Goal: Task Accomplishment & Management: Manage account settings

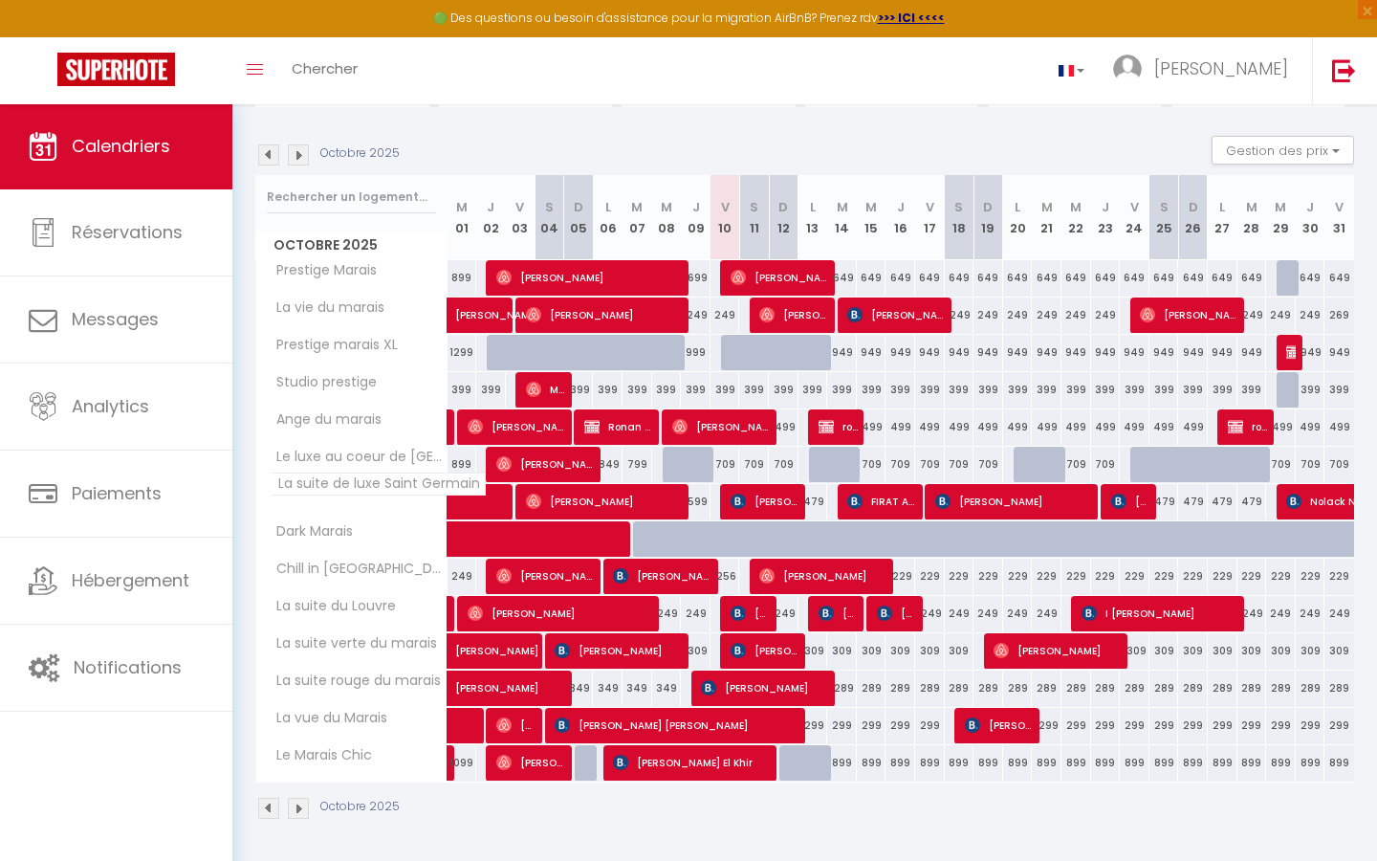
scroll to position [174, 0]
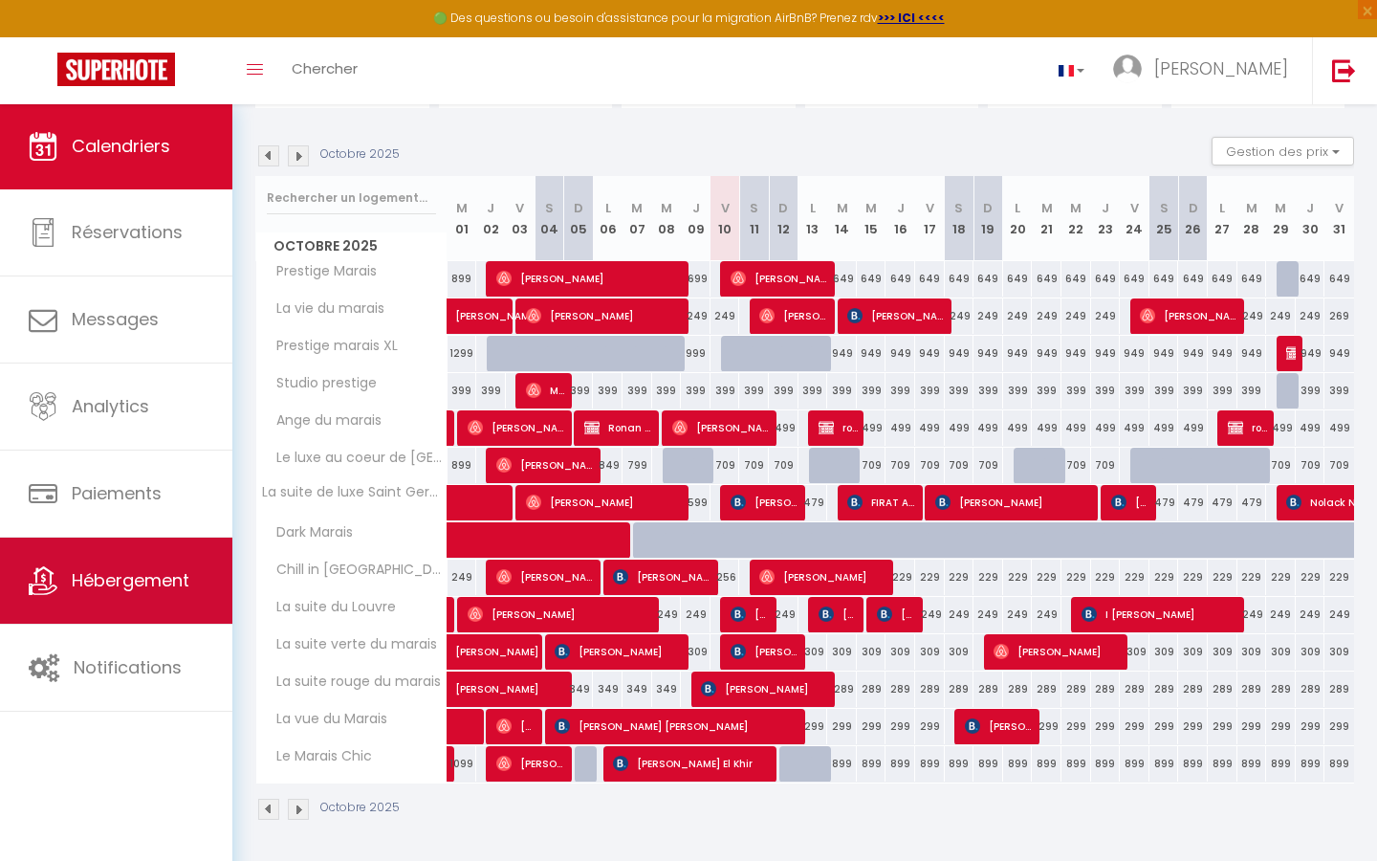
click at [108, 562] on link "Hébergement" at bounding box center [116, 580] width 232 height 86
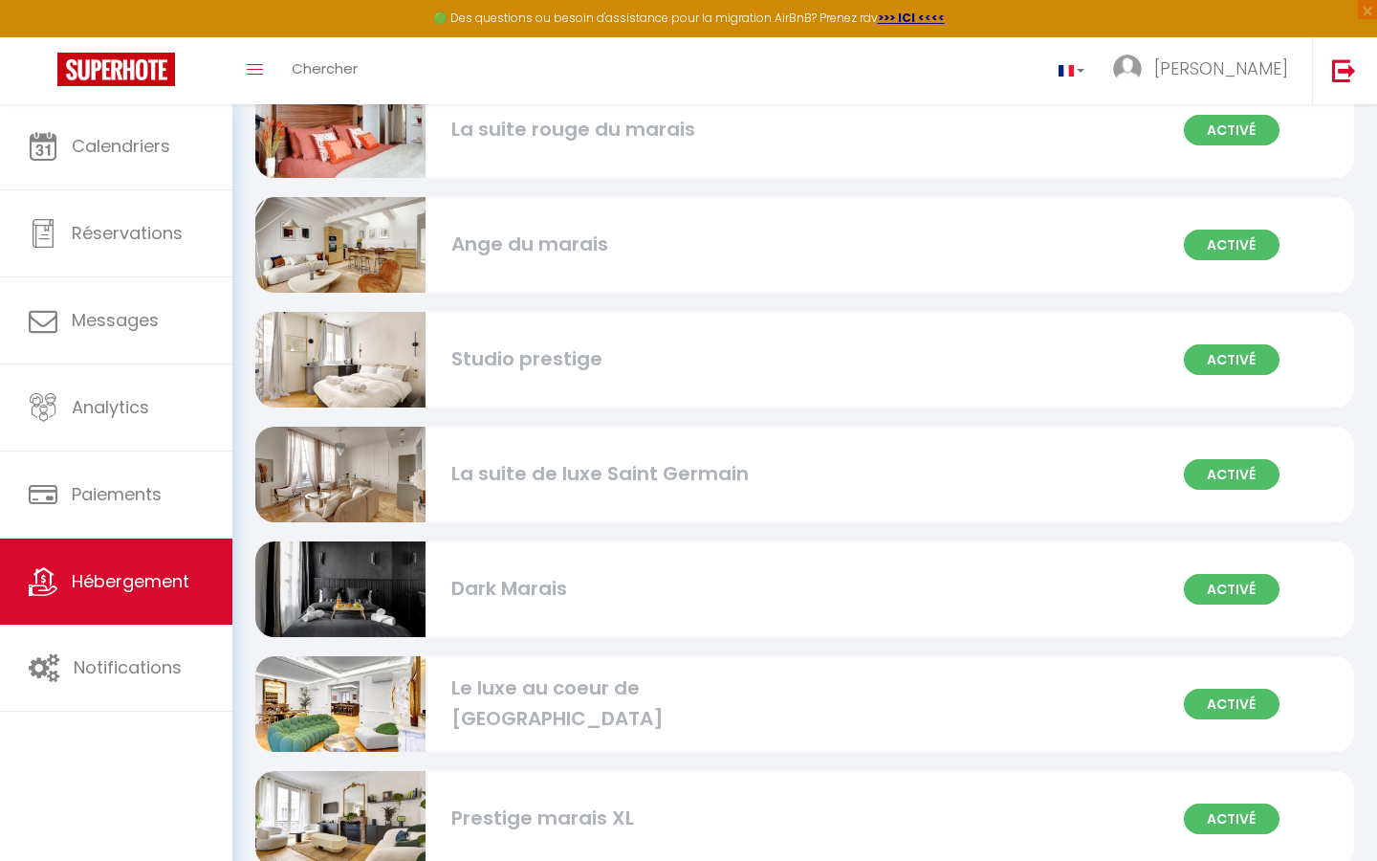
scroll to position [886, 0]
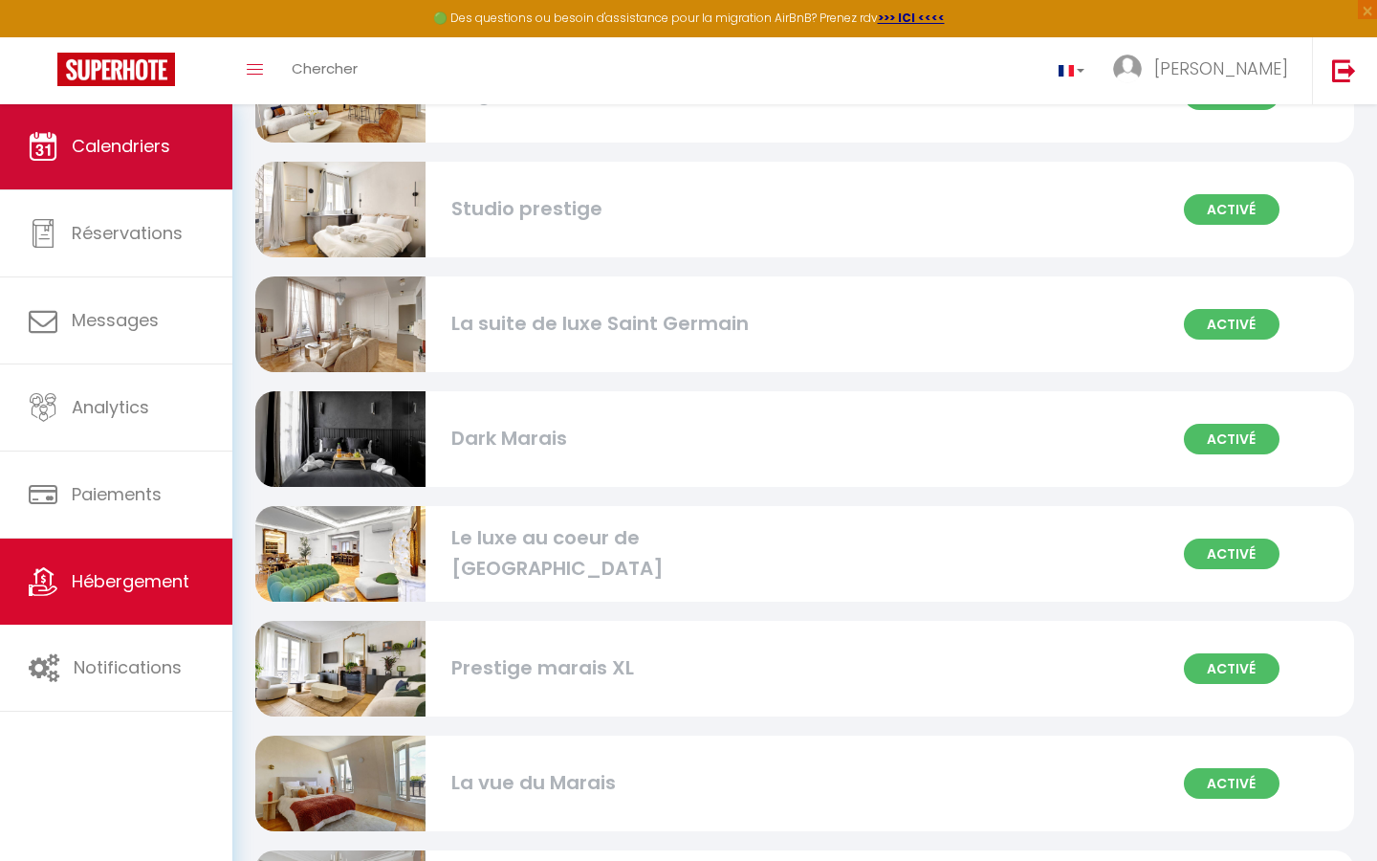
click at [161, 165] on link "Calendriers" at bounding box center [116, 146] width 232 height 86
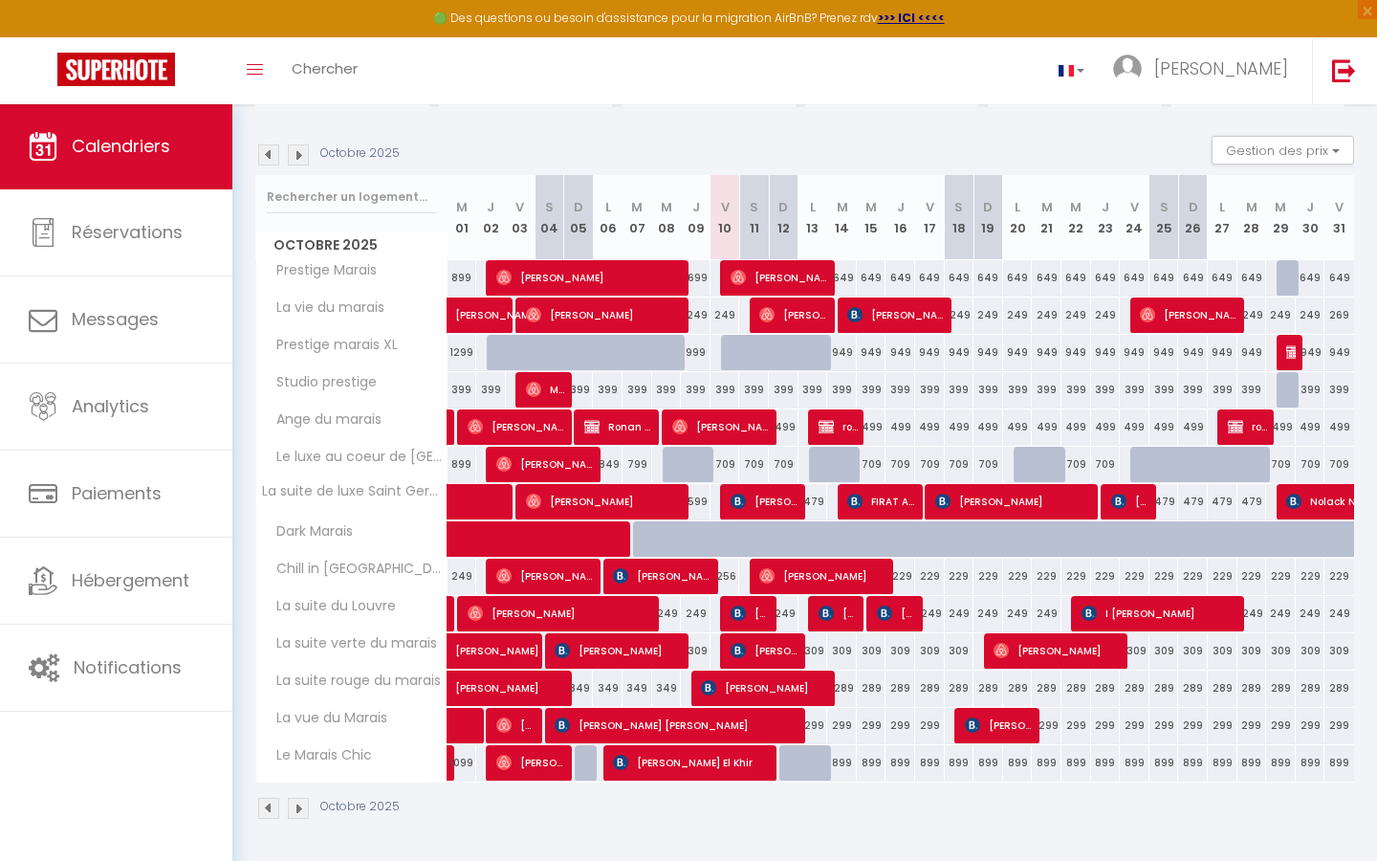
scroll to position [174, 0]
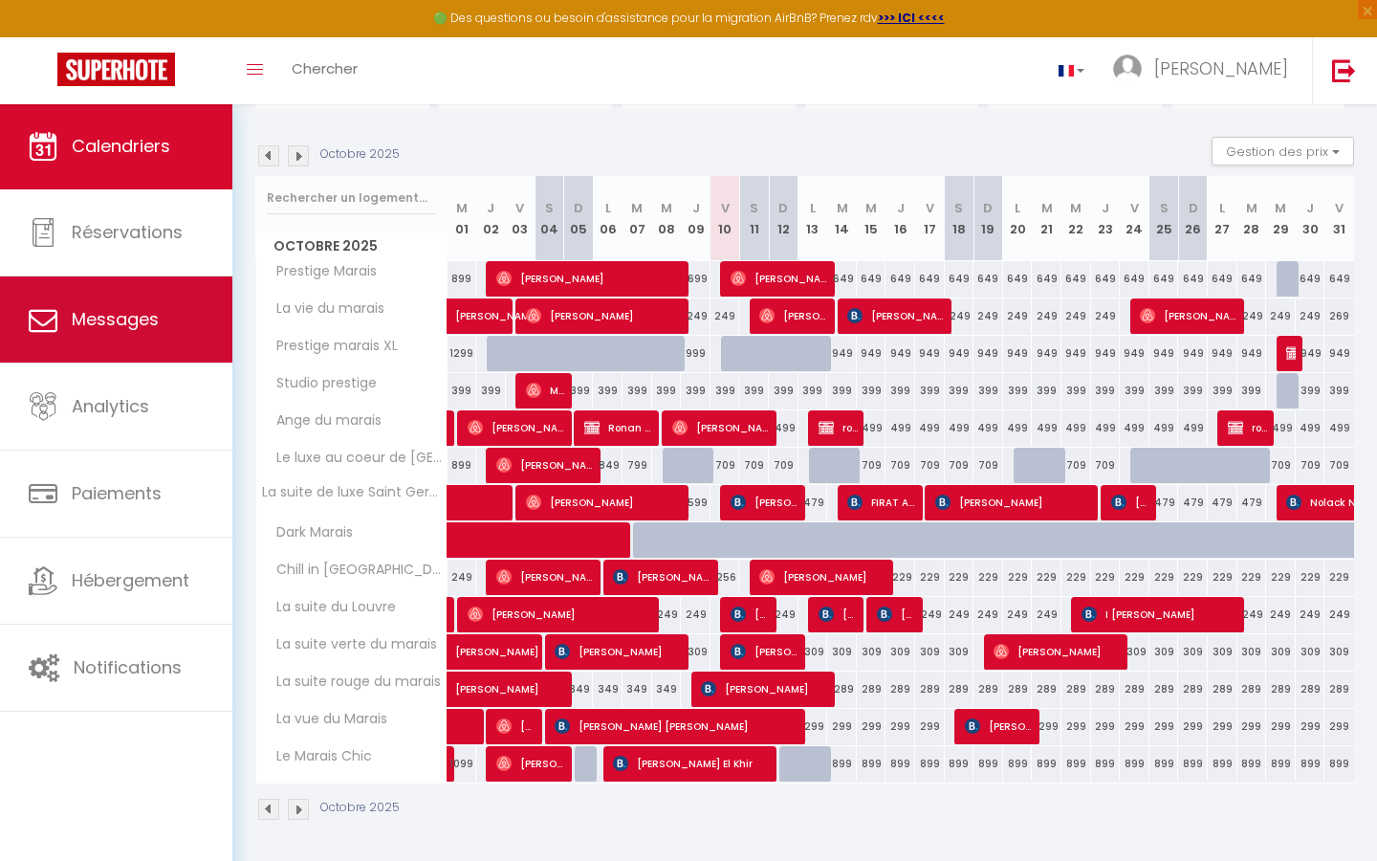
click at [123, 346] on link "Messages" at bounding box center [116, 319] width 232 height 86
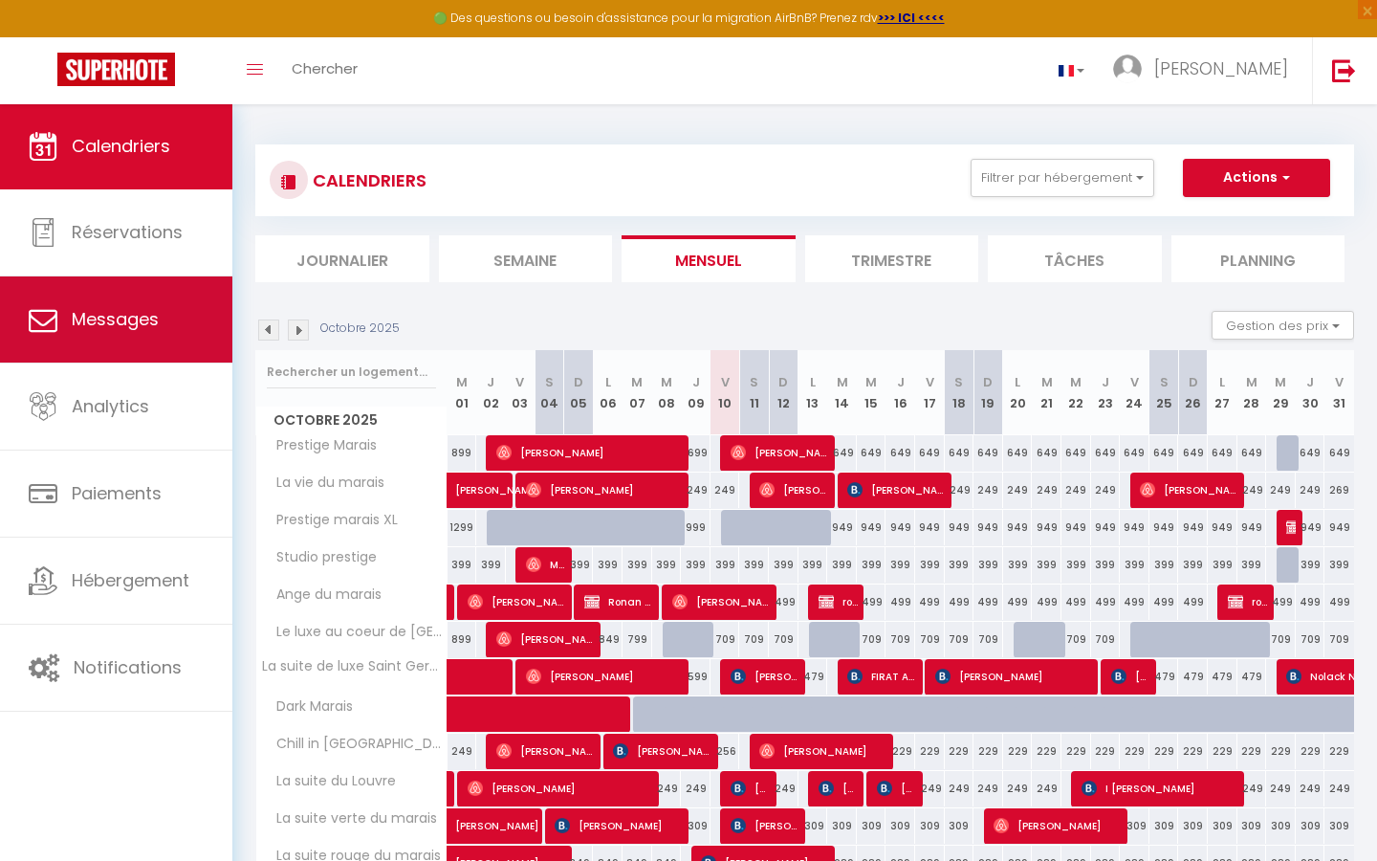
select select "message"
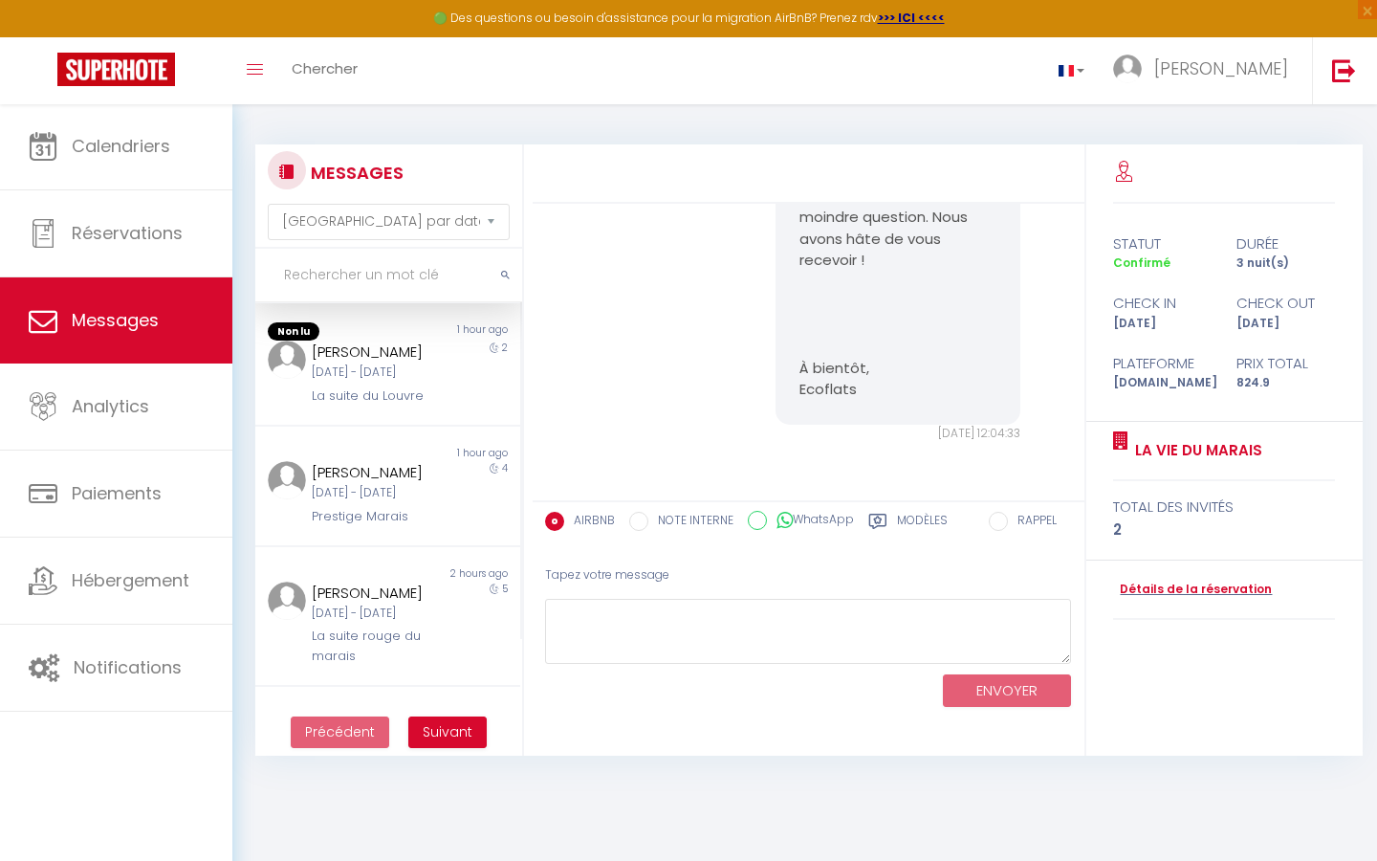
scroll to position [139, 0]
click at [383, 374] on div "[DATE] - [DATE]" at bounding box center [376, 371] width 129 height 18
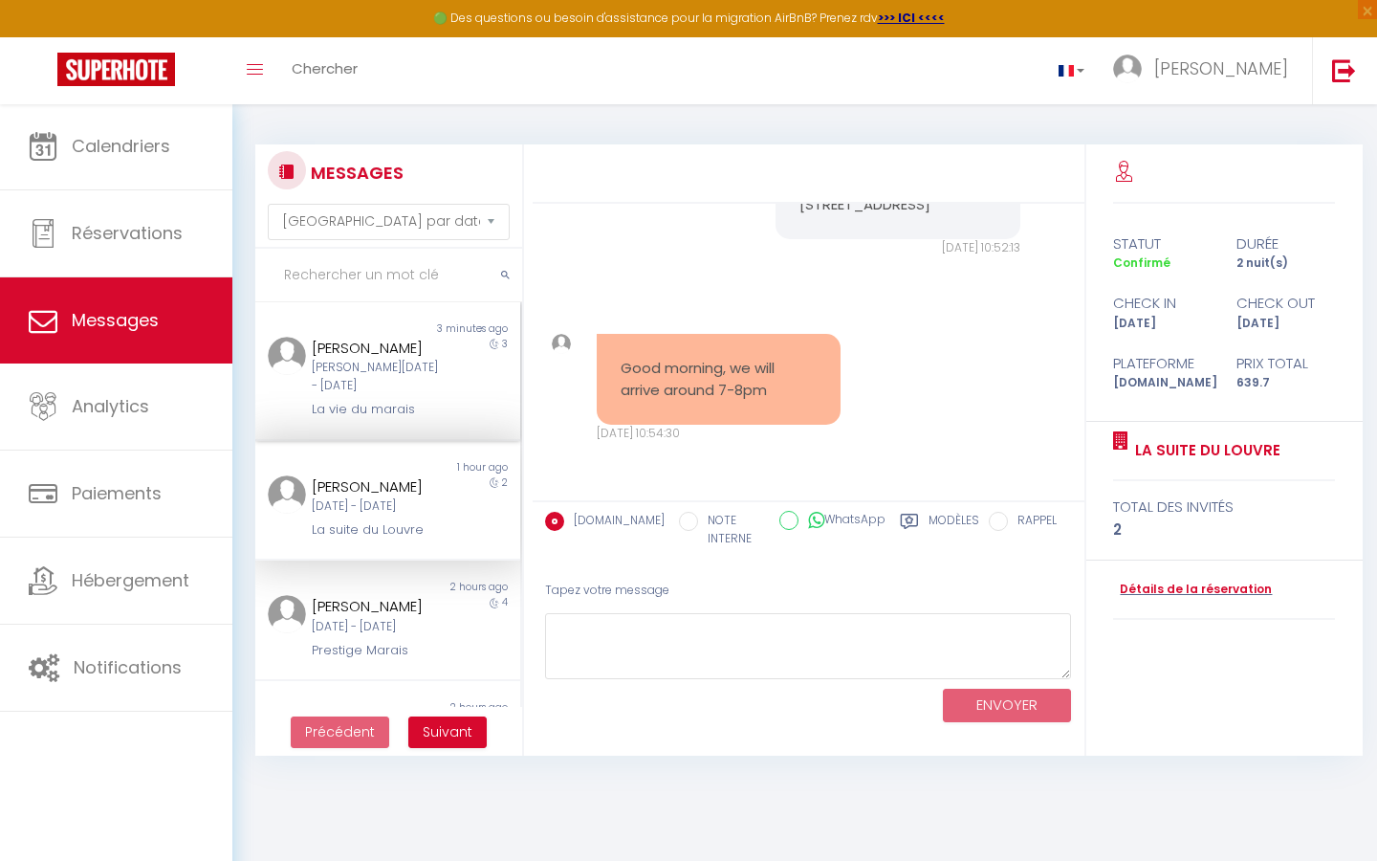
click at [360, 384] on div "[PERSON_NAME][DATE] - [DATE]" at bounding box center [376, 377] width 129 height 36
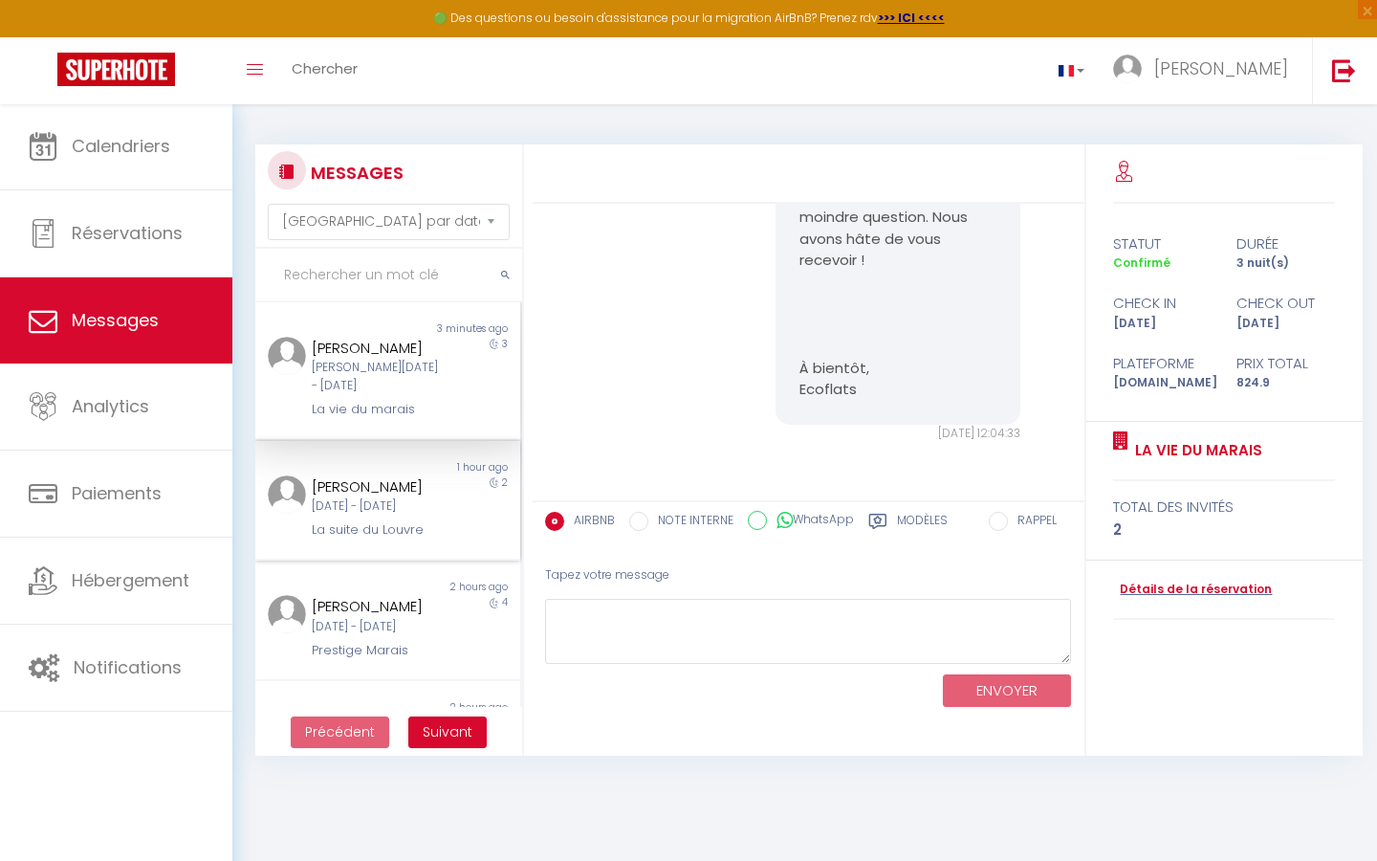
click at [372, 486] on div "[PERSON_NAME]" at bounding box center [376, 486] width 129 height 23
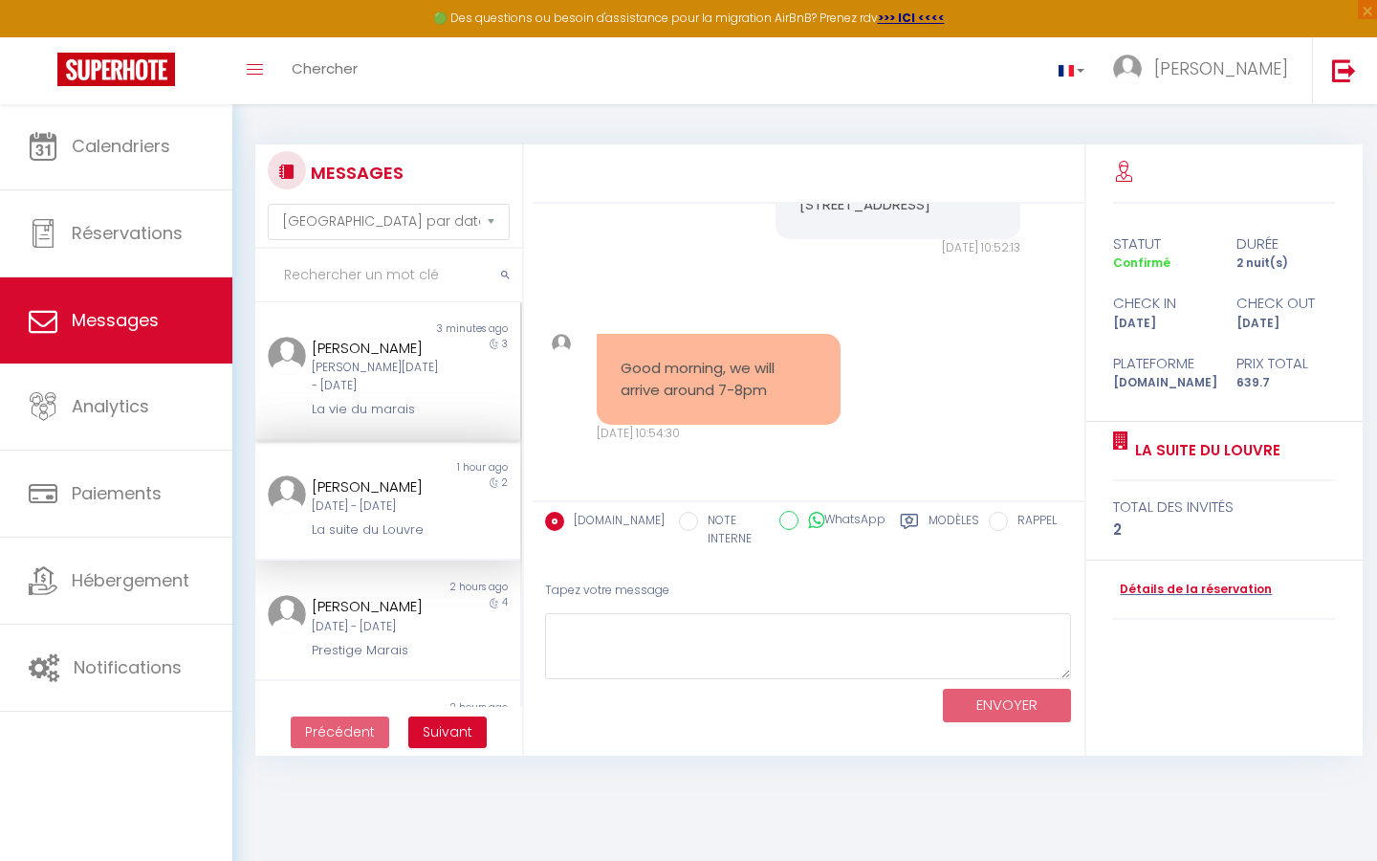
click at [353, 382] on div "[PERSON_NAME][DATE] - [DATE]" at bounding box center [376, 377] width 129 height 36
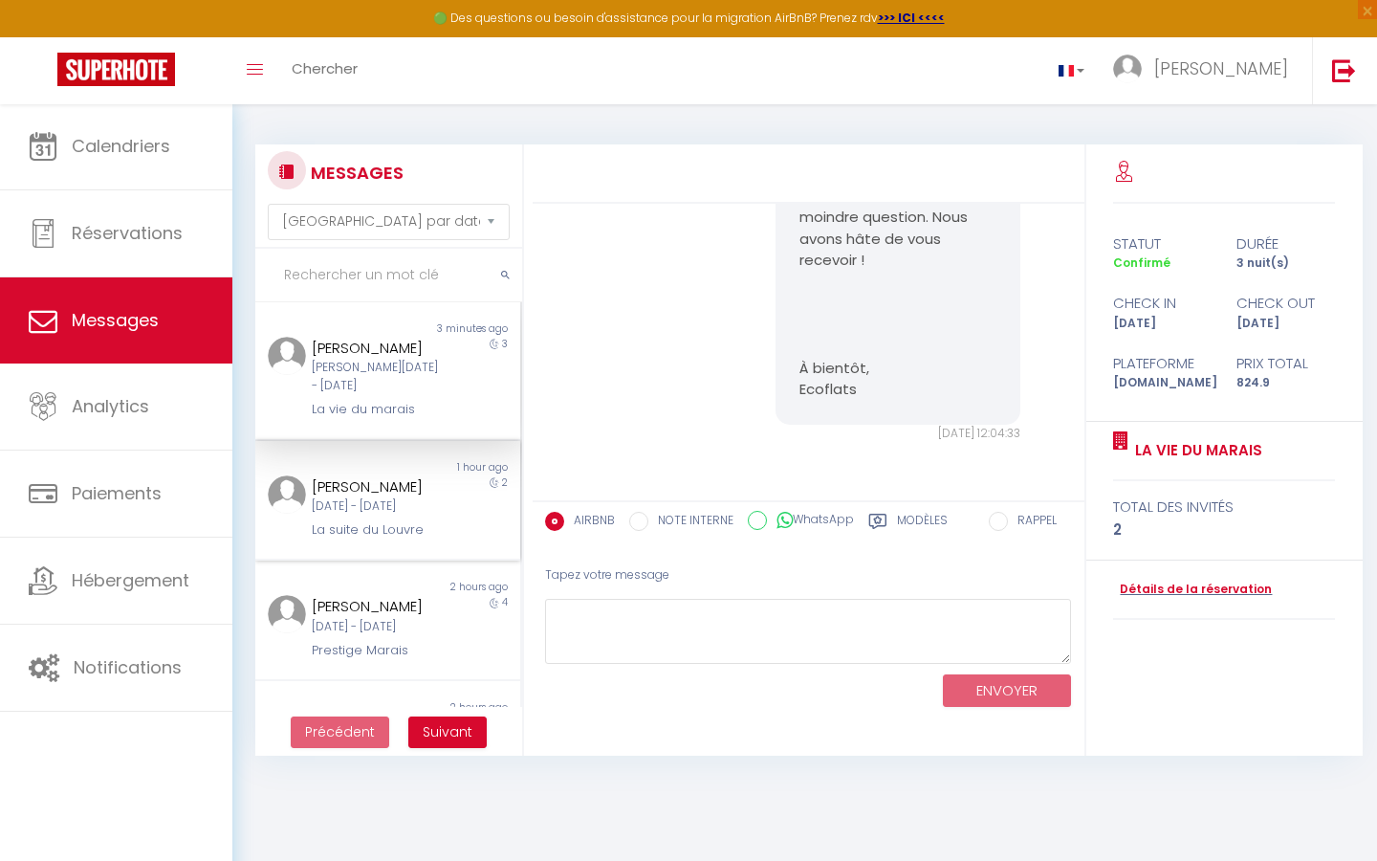
click at [371, 475] on div "[PERSON_NAME]" at bounding box center [376, 486] width 129 height 23
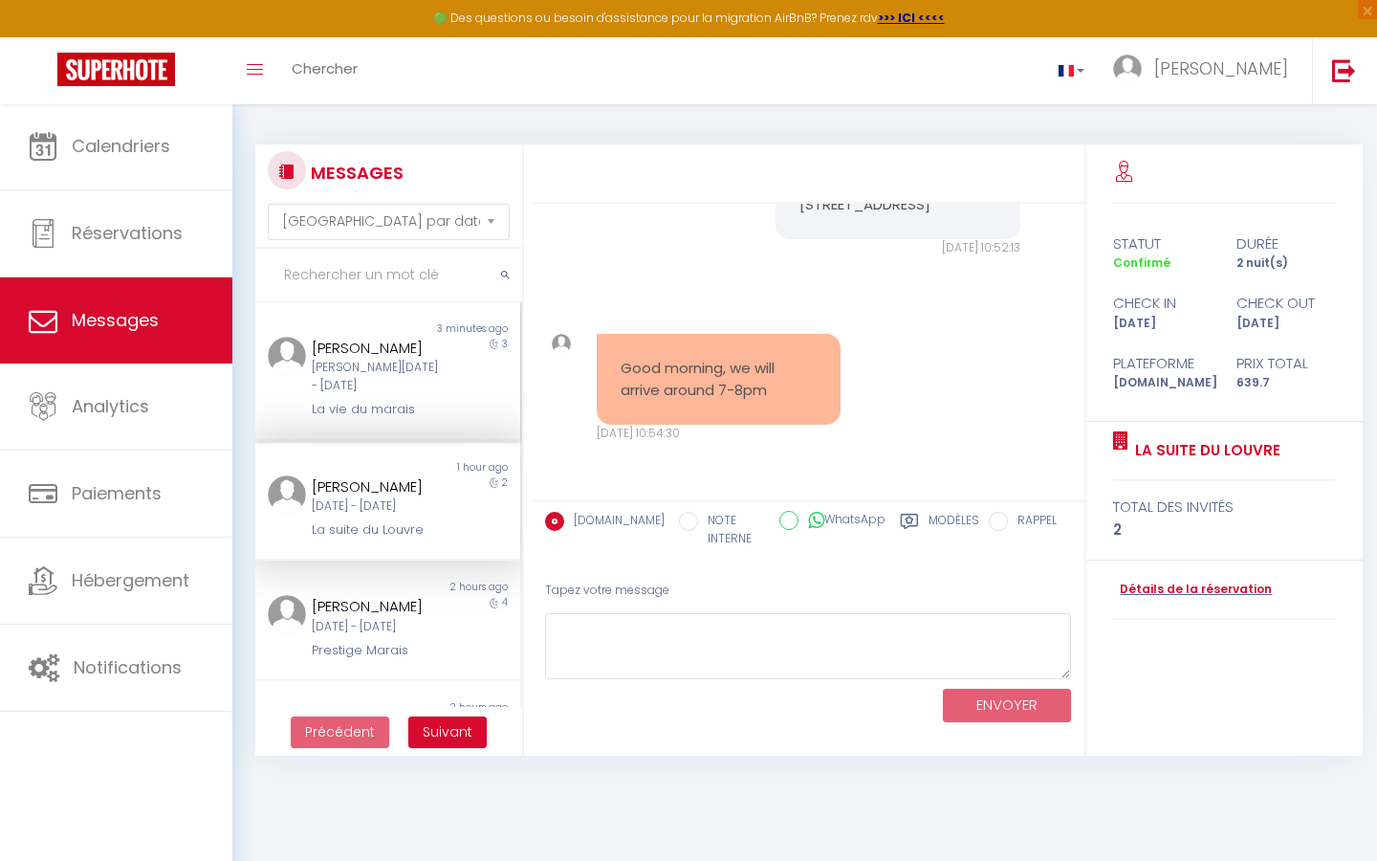
click at [356, 385] on div "[PERSON_NAME][DATE] - [DATE]" at bounding box center [376, 377] width 129 height 36
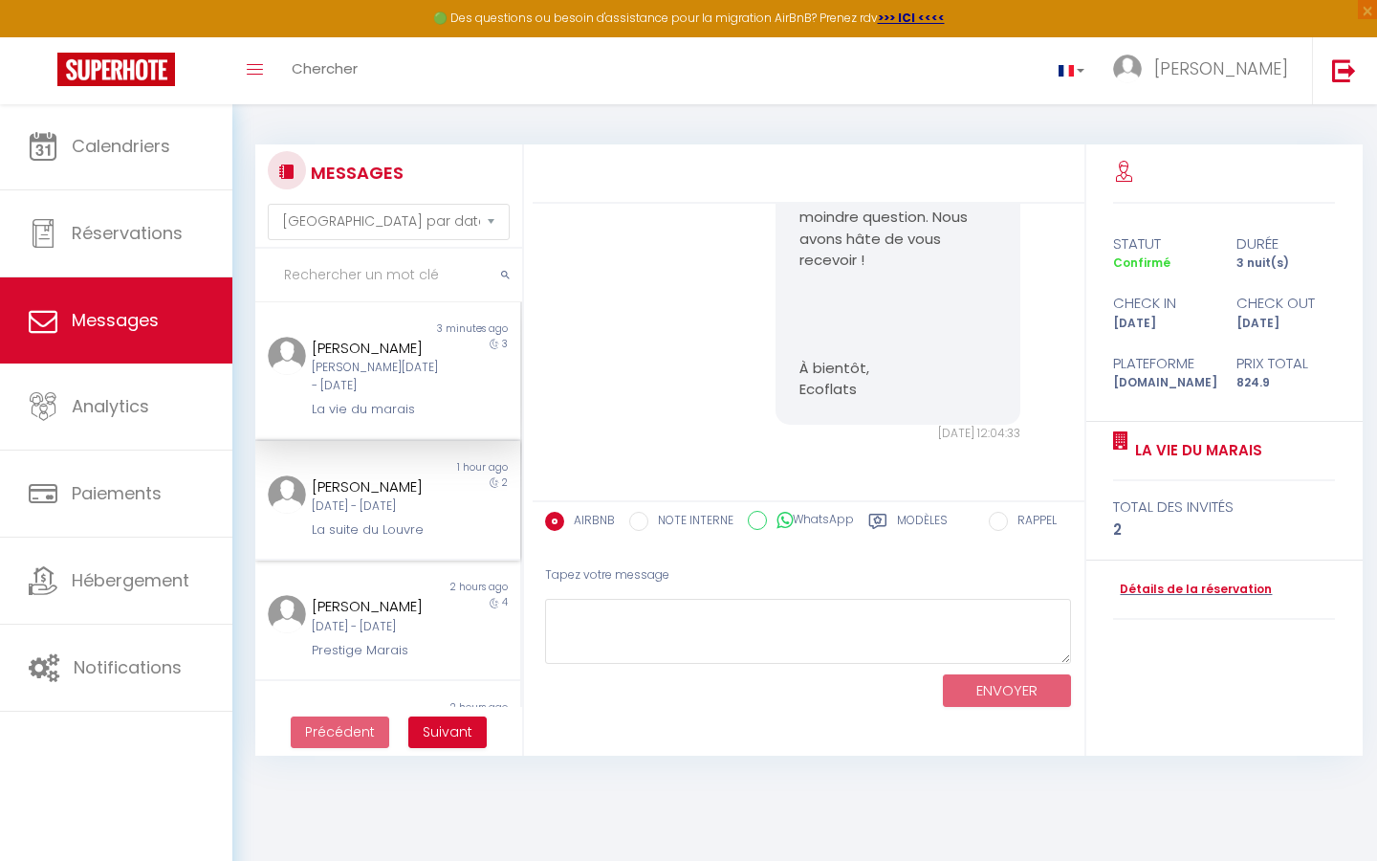
click at [363, 502] on div "[DATE] - [DATE]" at bounding box center [376, 506] width 129 height 18
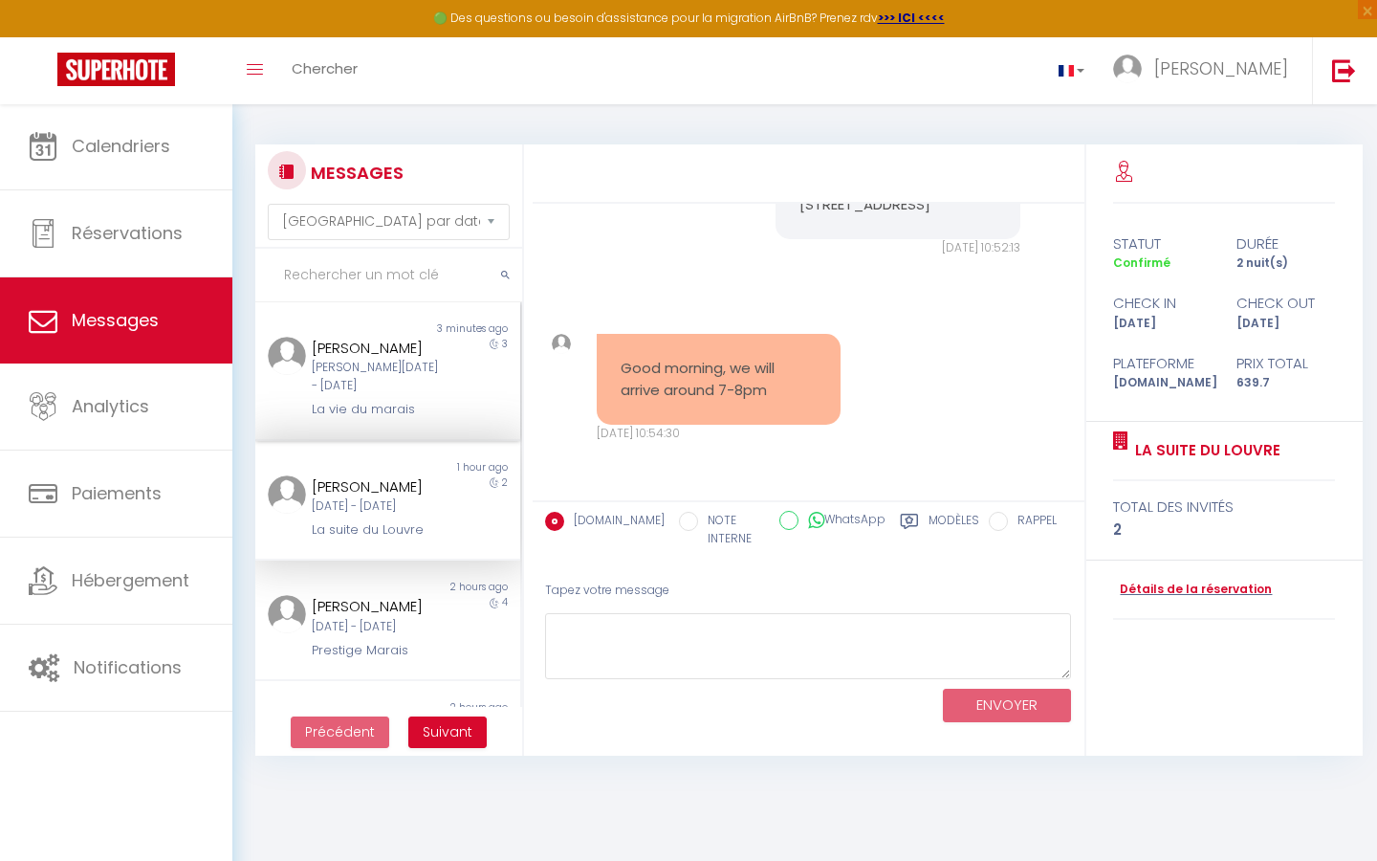
click at [355, 373] on div "[PERSON_NAME][DATE] - [DATE]" at bounding box center [376, 377] width 129 height 36
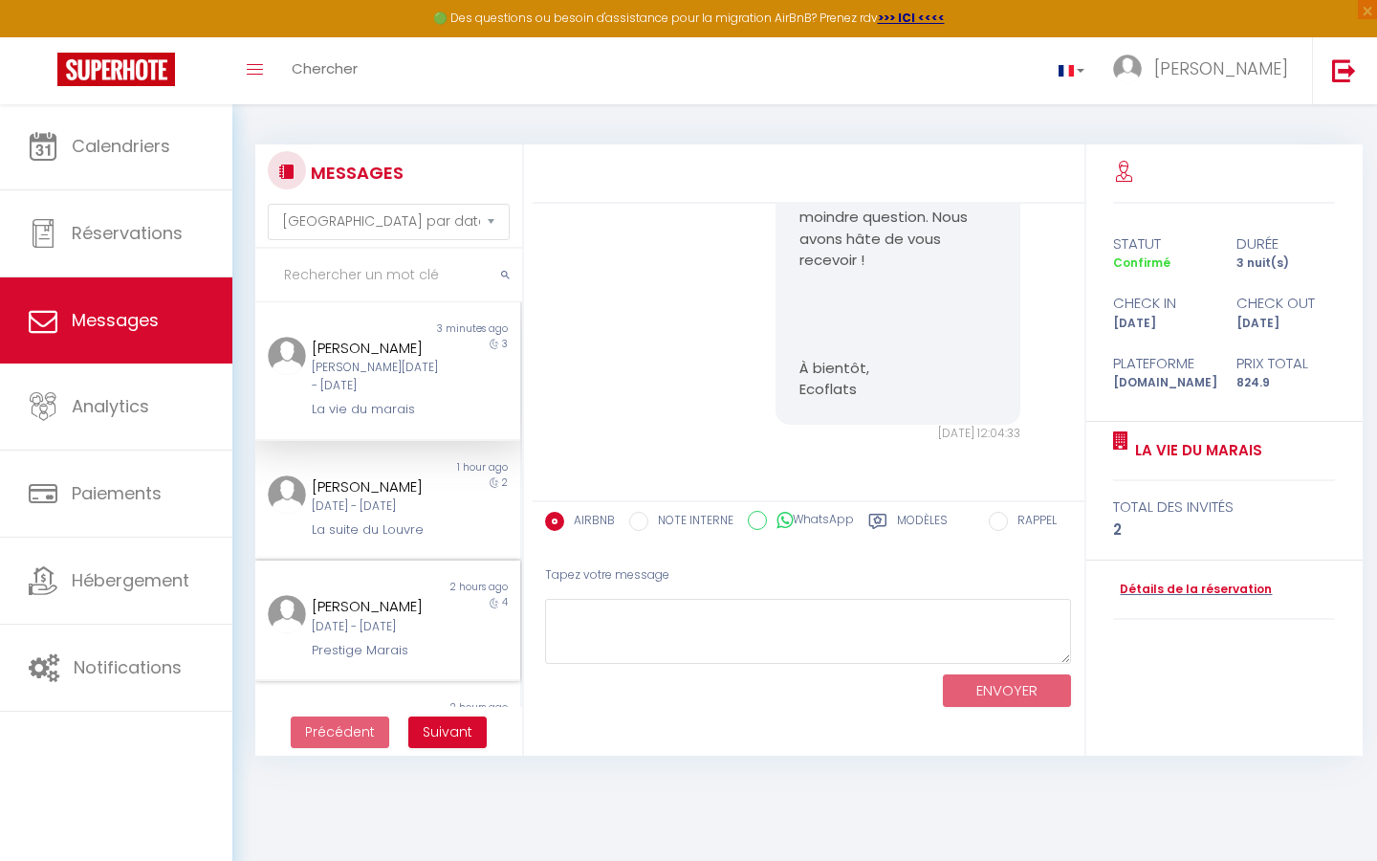
click at [358, 580] on div "Non lu" at bounding box center [321, 587] width 132 height 15
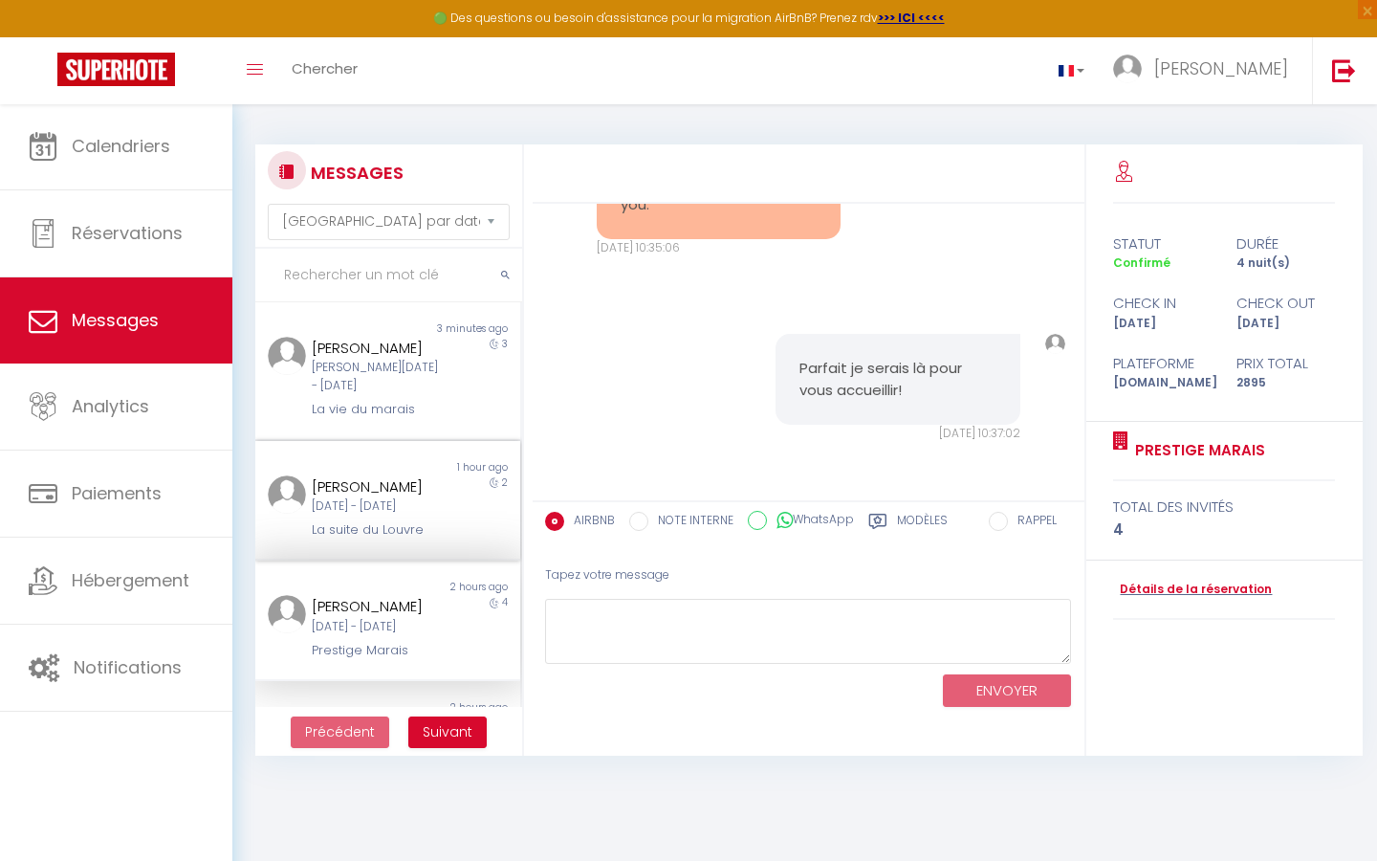
click at [358, 513] on div "[PERSON_NAME] [DATE] - [DATE] La suite du [GEOGRAPHIC_DATA]" at bounding box center [376, 507] width 154 height 65
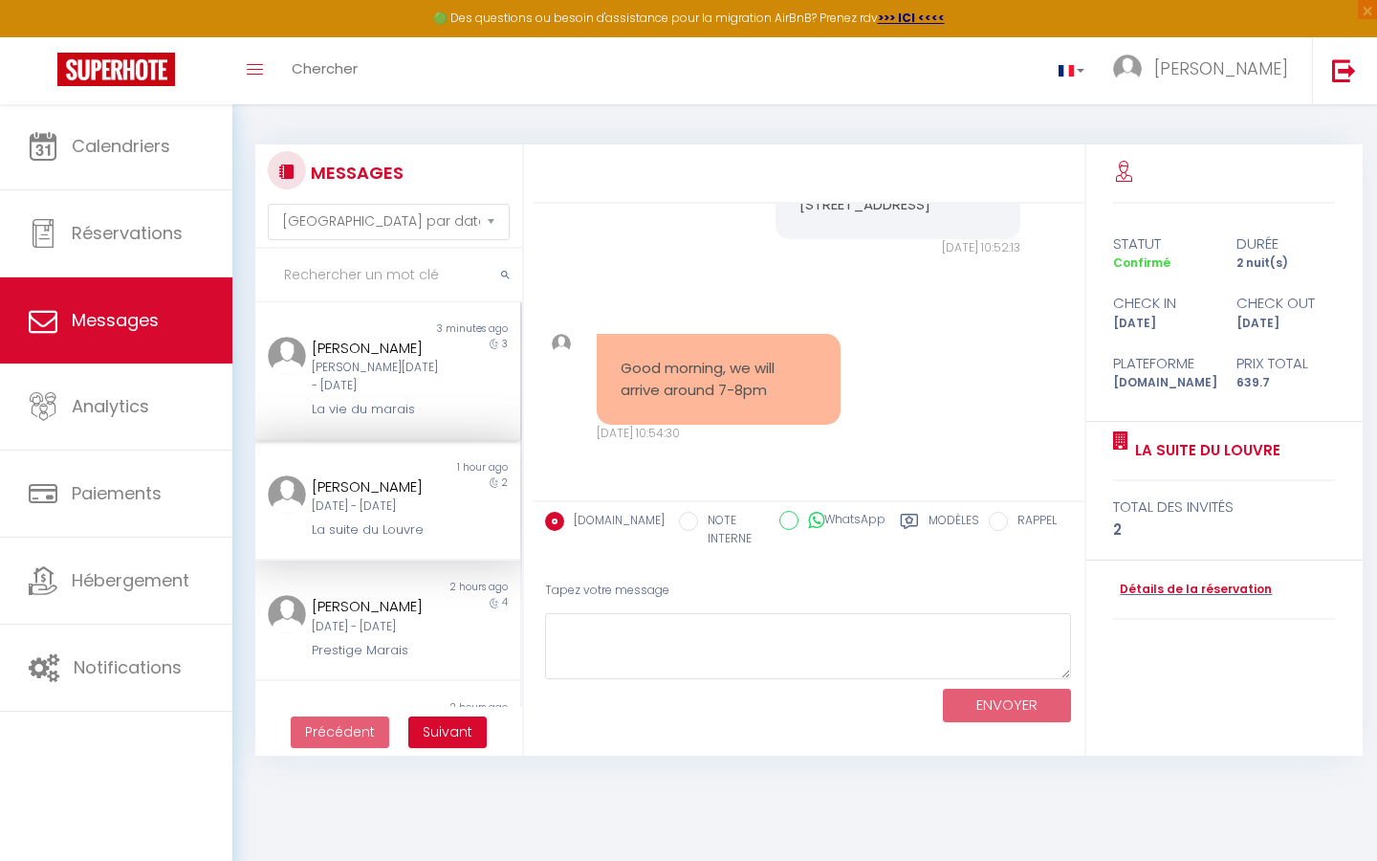
click at [358, 411] on div "La vie du marais" at bounding box center [376, 409] width 129 height 19
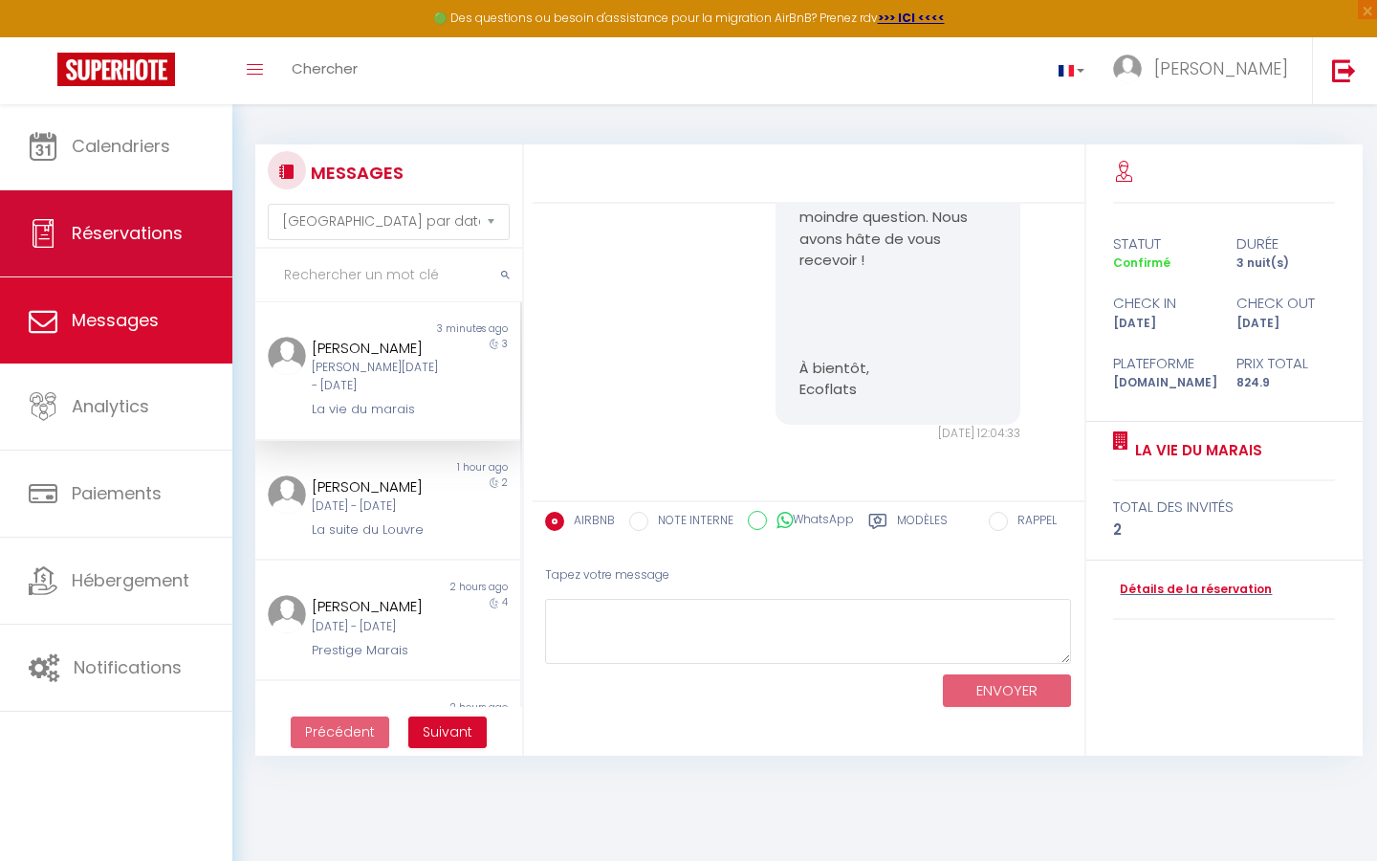
click at [138, 236] on span "Réservations" at bounding box center [127, 233] width 111 height 24
select select "not_cancelled"
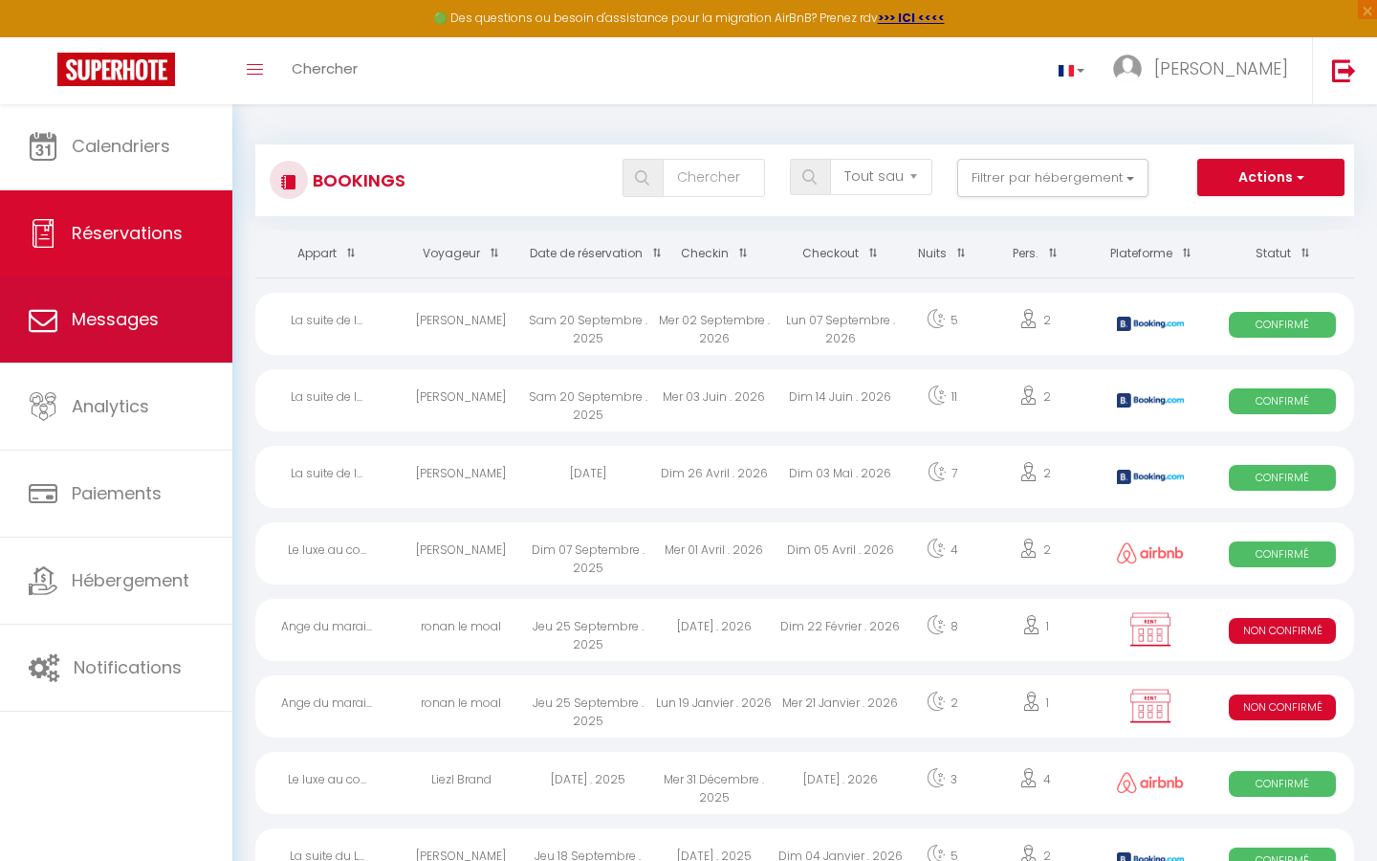
click at [111, 340] on link "Messages" at bounding box center [116, 319] width 232 height 86
select select "message"
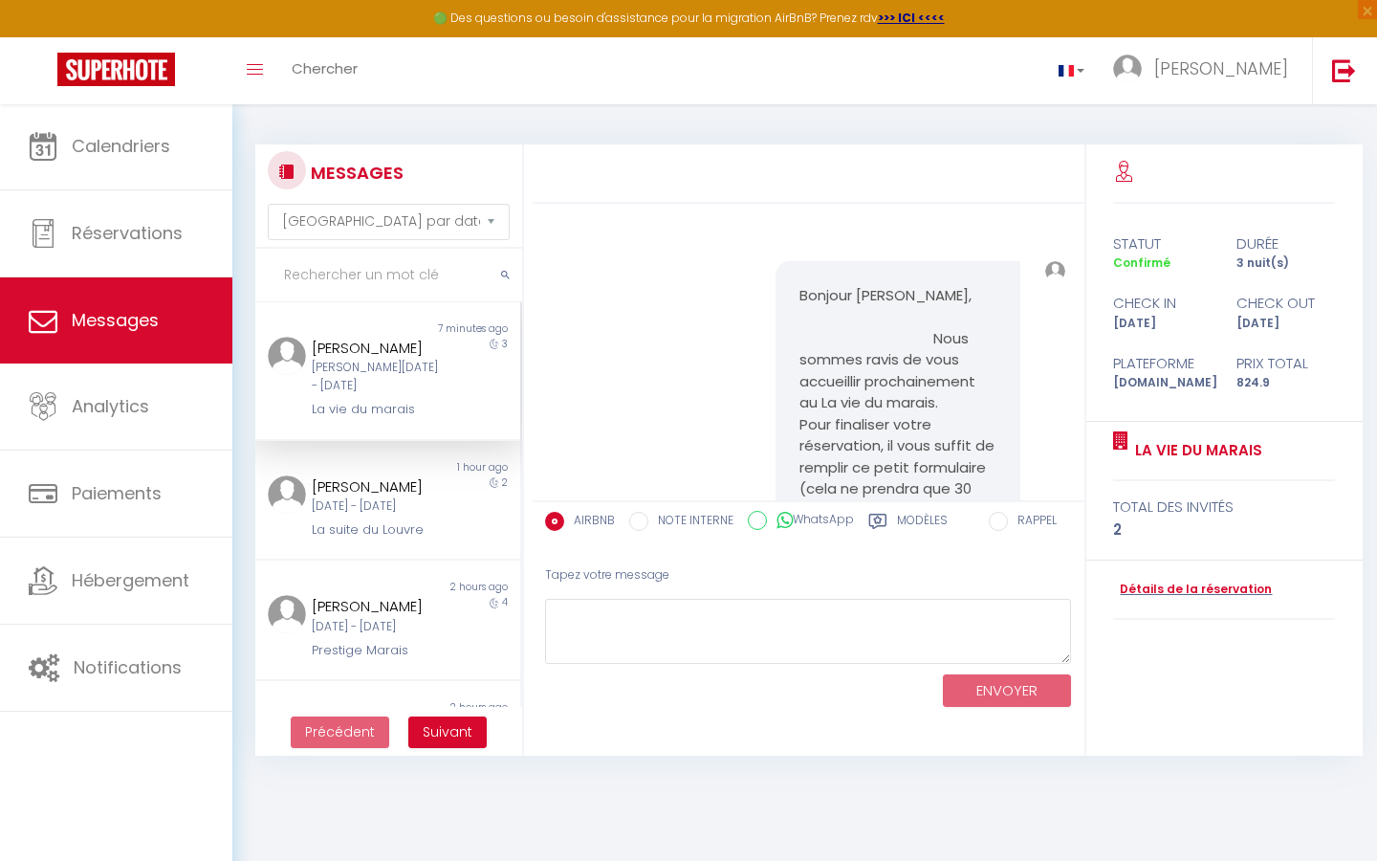
scroll to position [3068, 0]
select select "message"
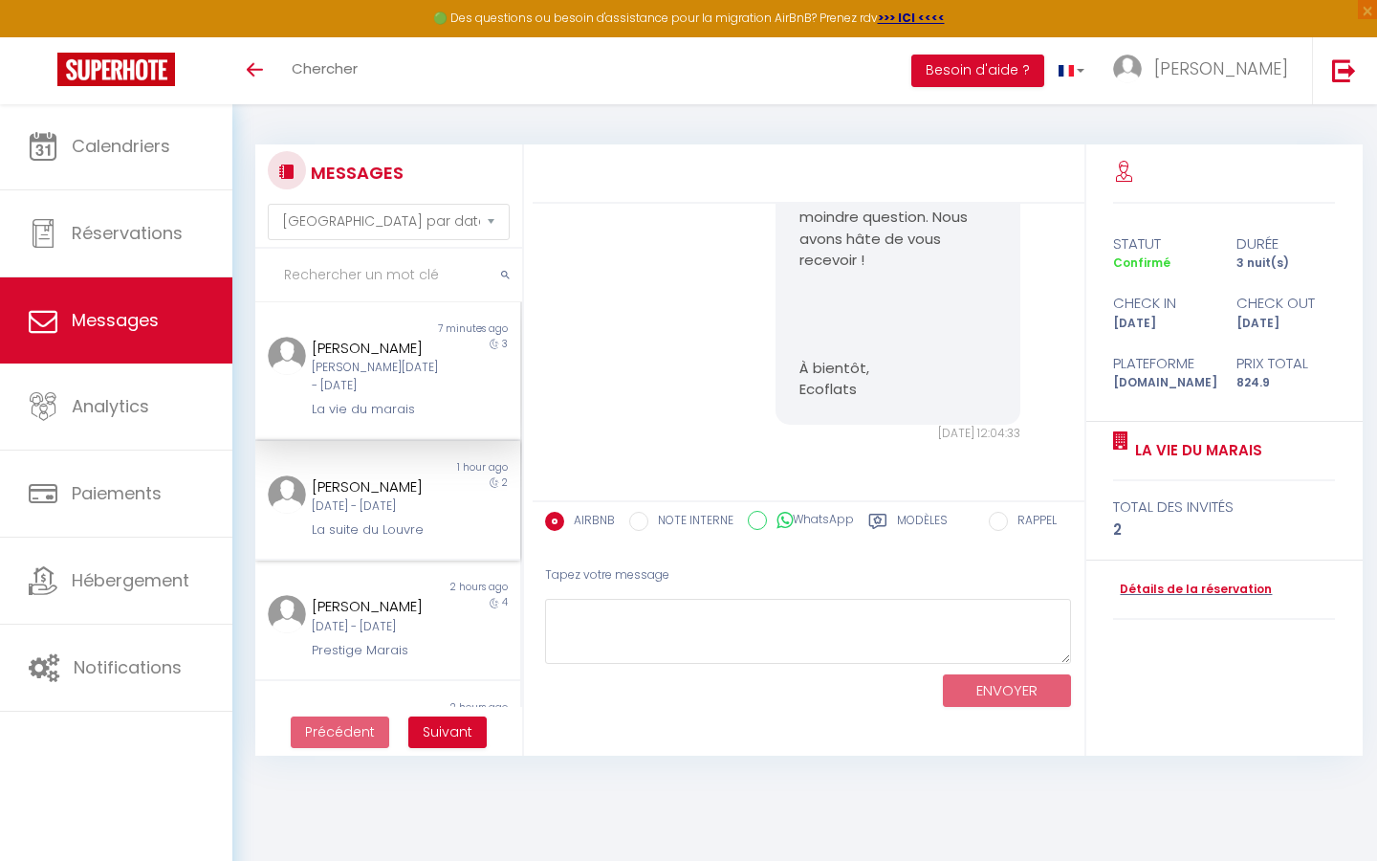
click at [404, 484] on div "[PERSON_NAME]" at bounding box center [376, 486] width 129 height 23
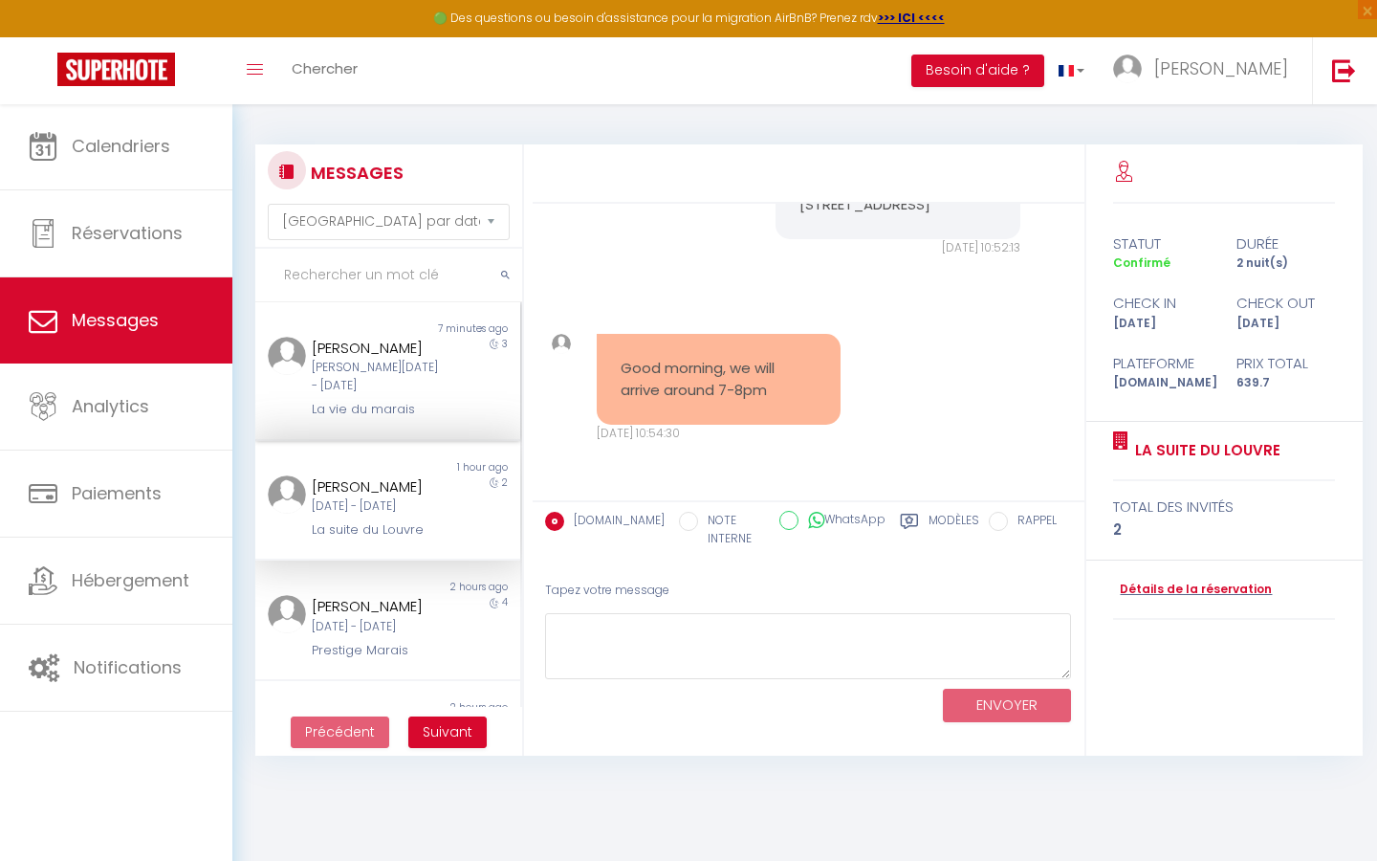
click at [392, 368] on div "[PERSON_NAME][DATE] - [DATE]" at bounding box center [376, 377] width 129 height 36
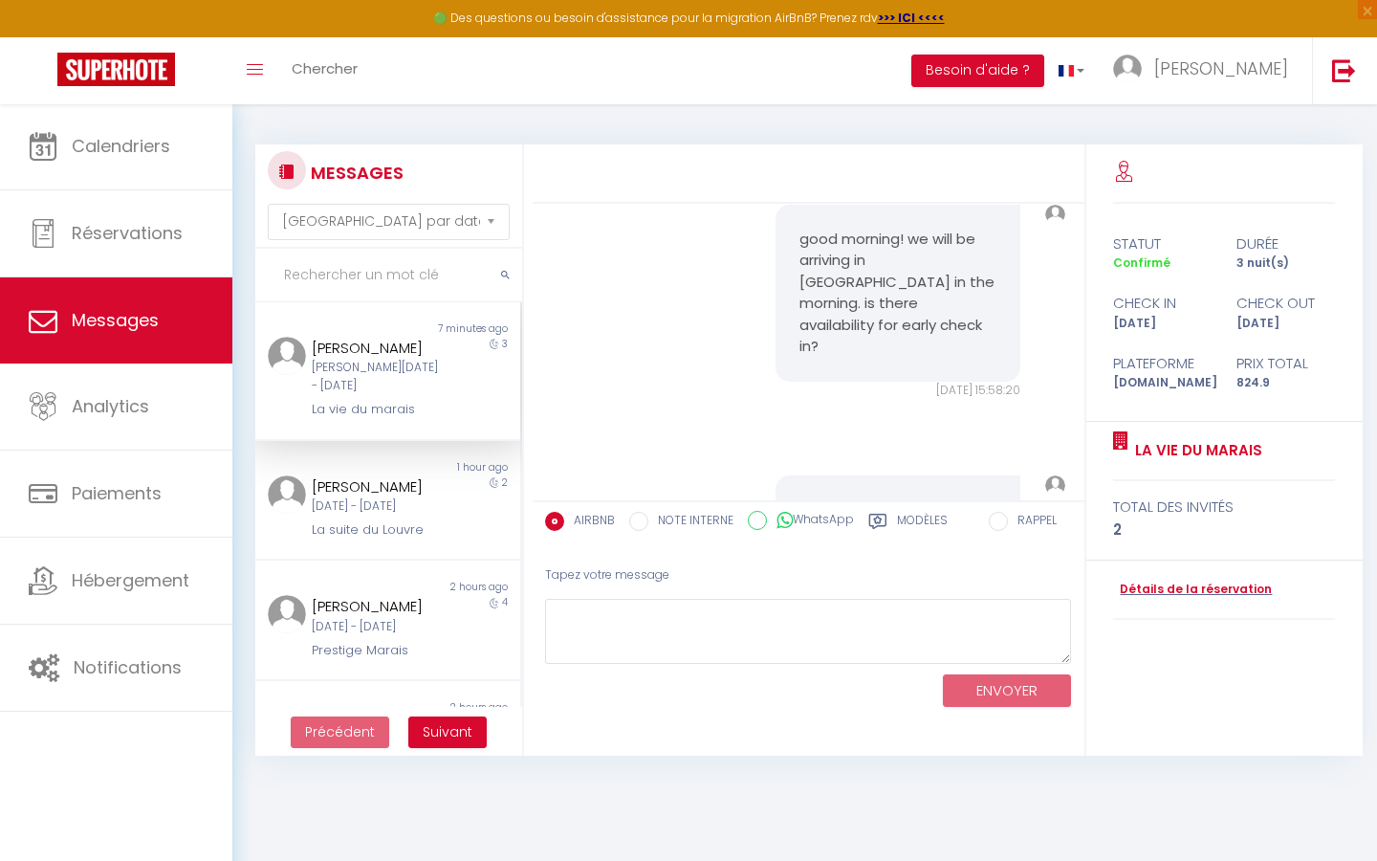
scroll to position [3068, 0]
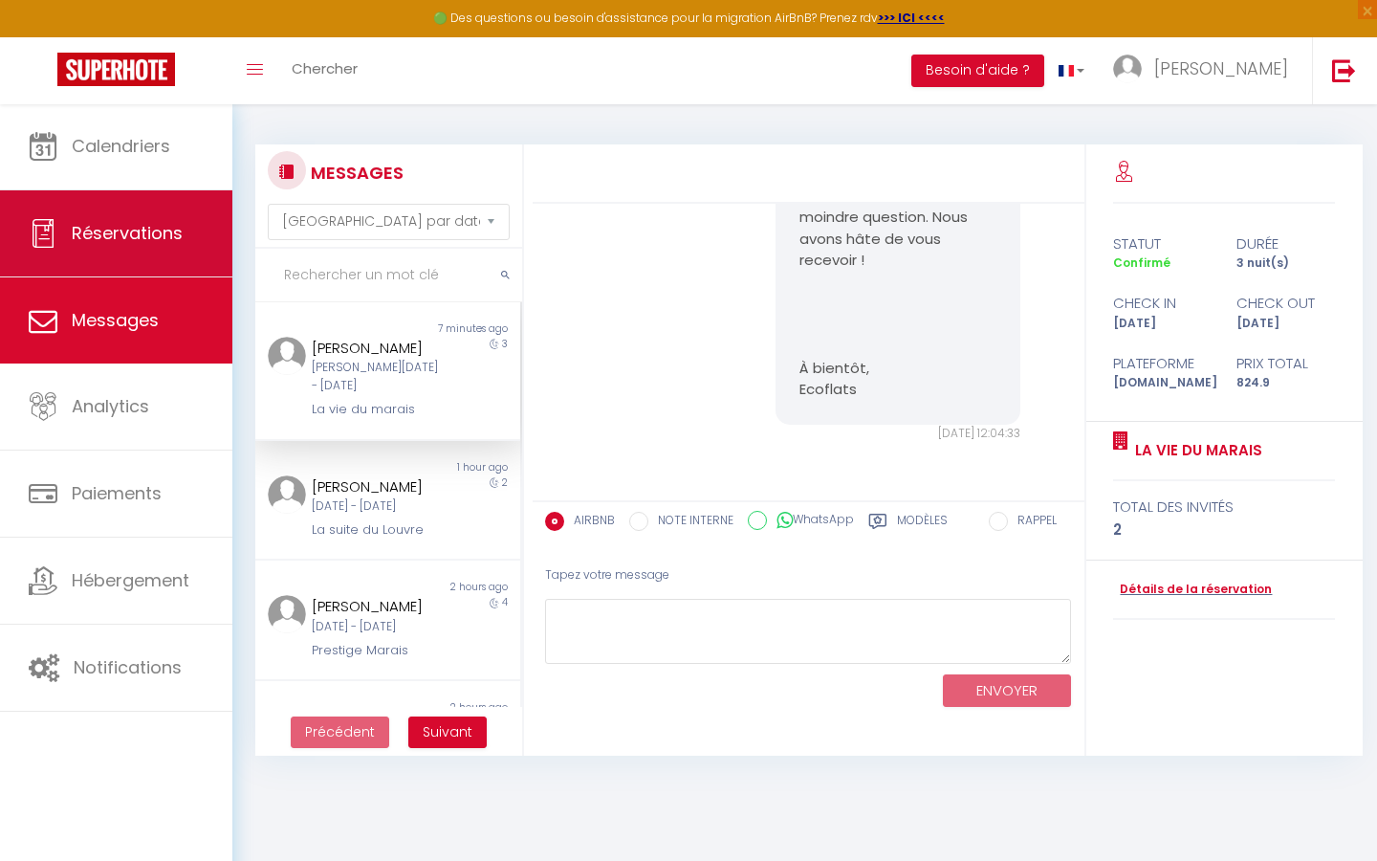
click at [138, 239] on span "Réservations" at bounding box center [127, 233] width 111 height 24
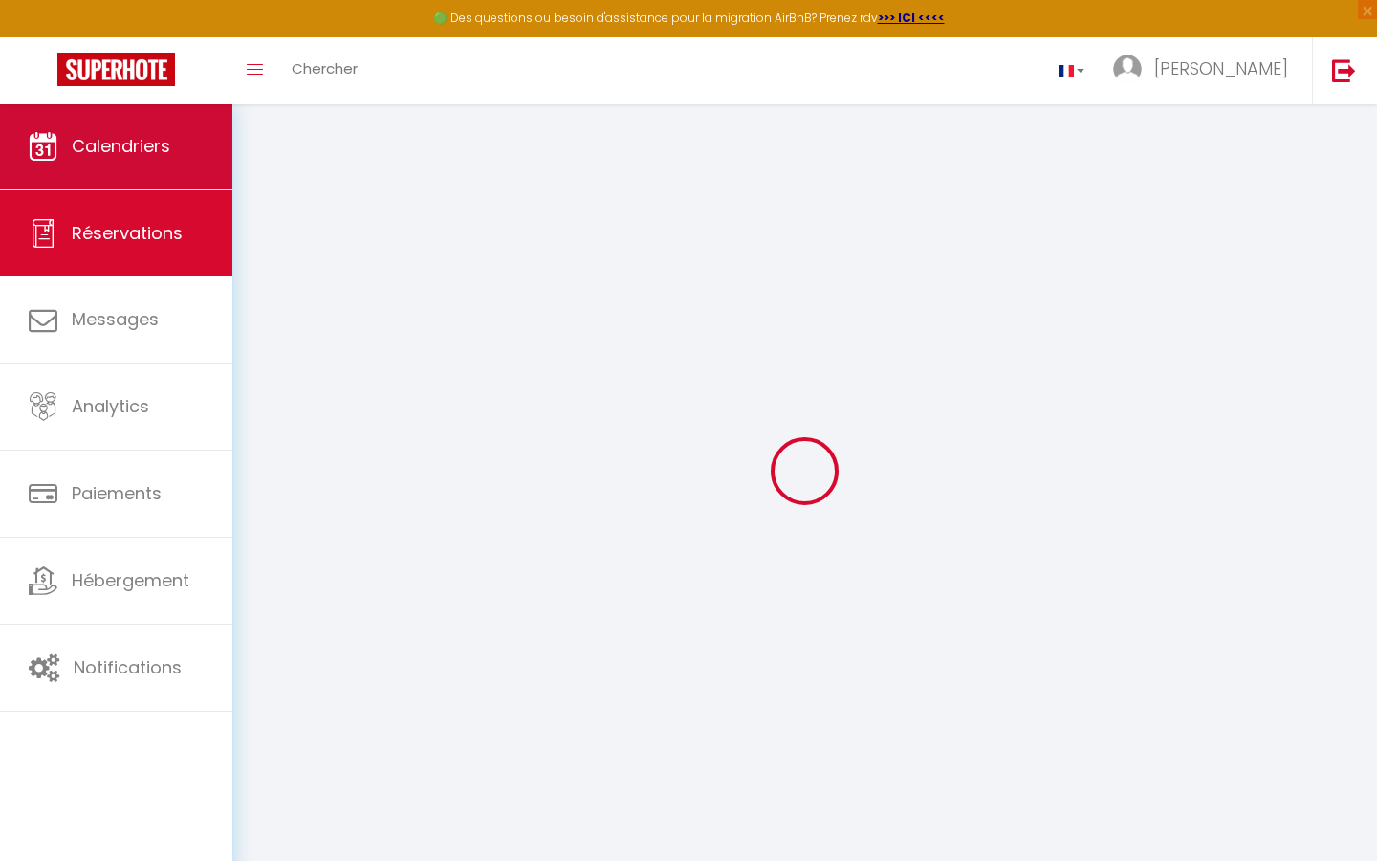
click at [142, 149] on span "Calendriers" at bounding box center [121, 146] width 98 height 24
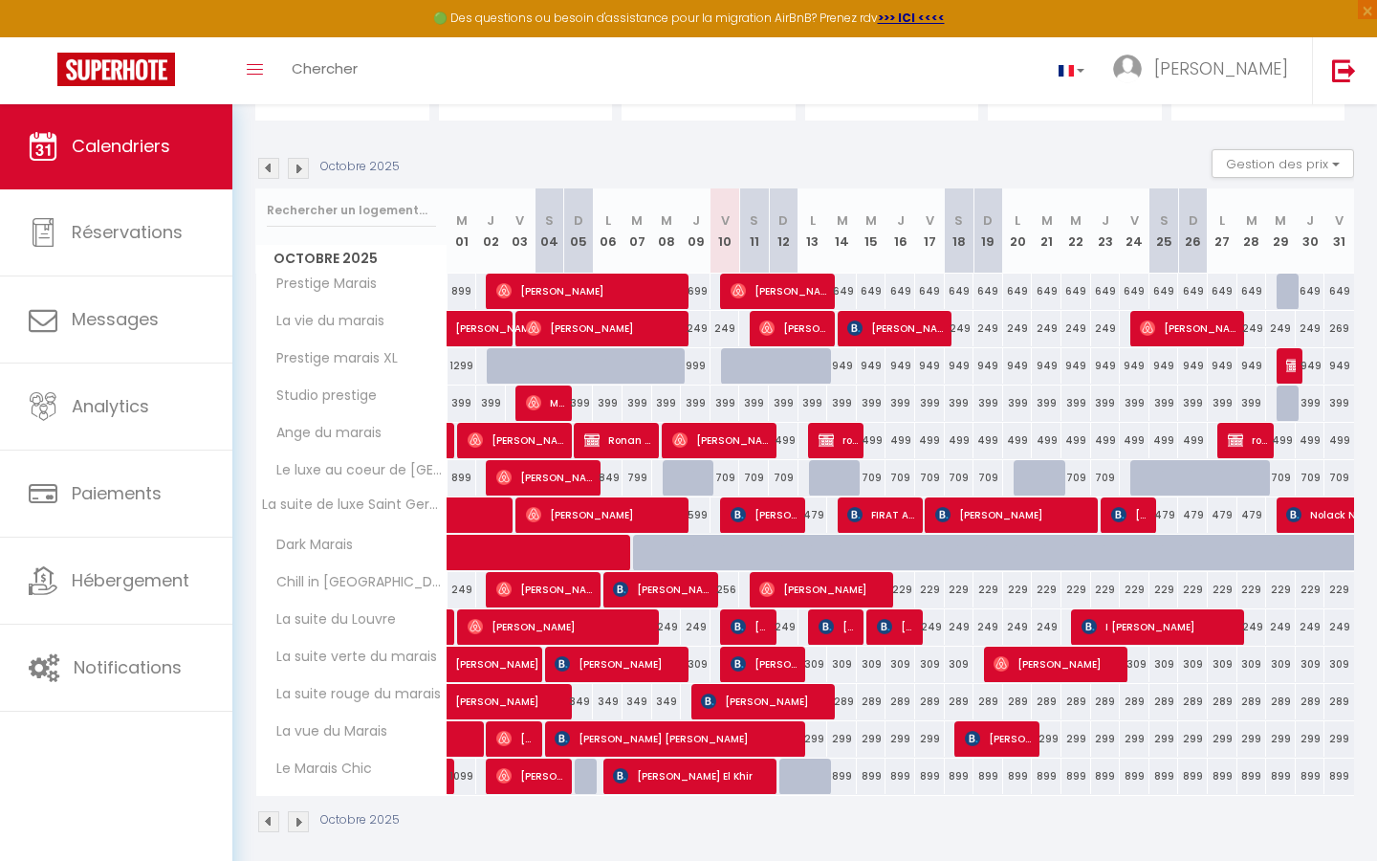
scroll to position [162, 0]
